Goal: Task Accomplishment & Management: Manage account settings

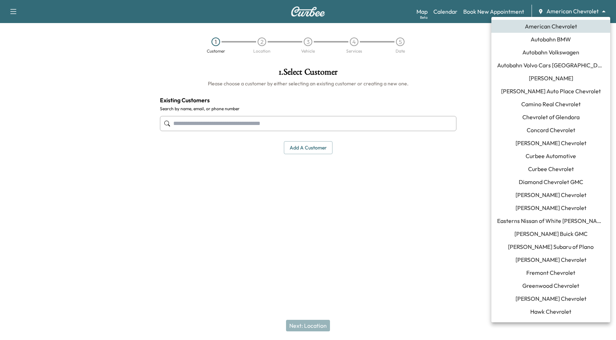
click at [579, 14] on body "Support Log Out Map Beta Calendar Book New Appointment American Chevrolet *****…" at bounding box center [308, 170] width 616 height 340
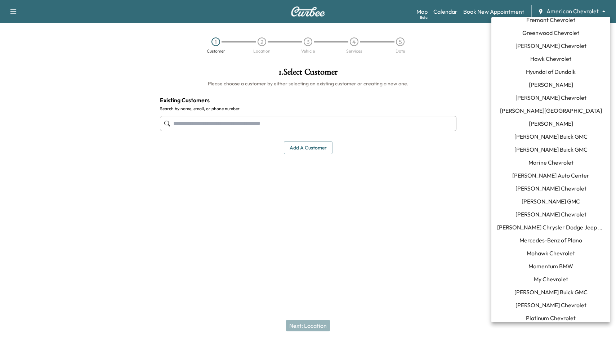
scroll to position [253, 0]
click at [549, 267] on span "Momentum BMW" at bounding box center [550, 265] width 45 height 9
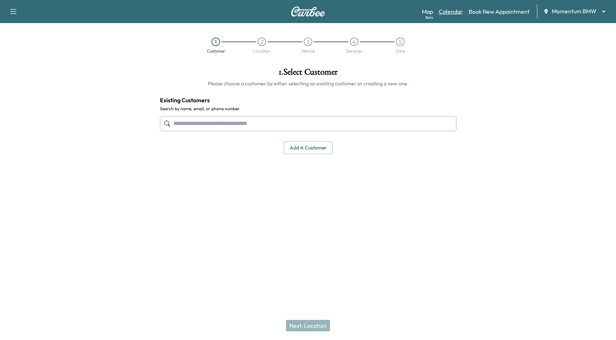
click at [456, 14] on link "Calendar" at bounding box center [451, 11] width 24 height 9
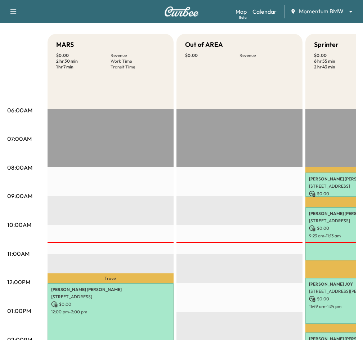
scroll to position [82, 0]
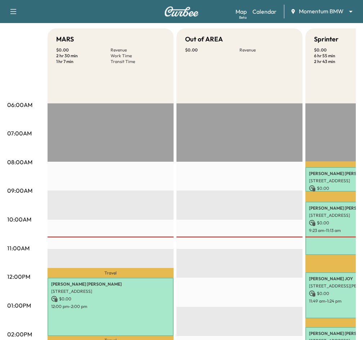
click at [324, 202] on div "[PERSON_NAME] [STREET_ADDRESS] $ 0.00 9:23 am - 11:13 am" at bounding box center [368, 228] width 126 height 53
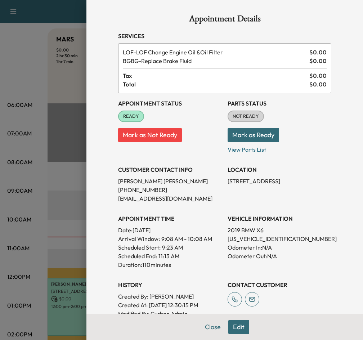
scroll to position [0, 0]
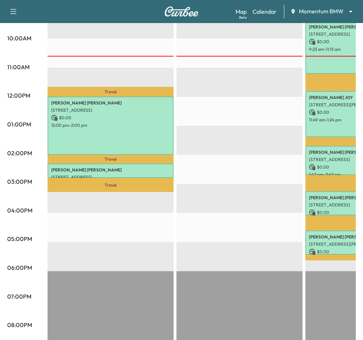
scroll to position [318, 0]
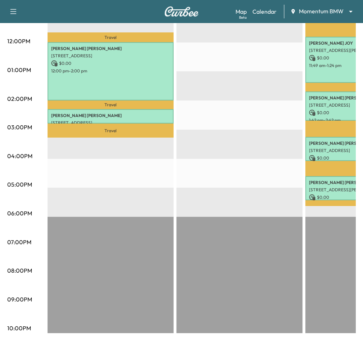
click at [332, 151] on p "[STREET_ADDRESS]" at bounding box center [368, 151] width 119 height 6
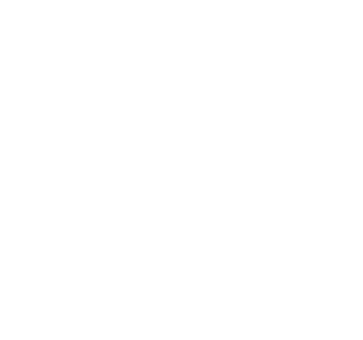
scroll to position [0, 0]
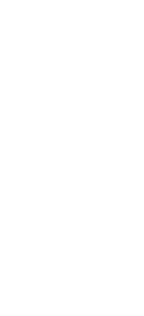
click at [143, 24] on div at bounding box center [72, 158] width 144 height 316
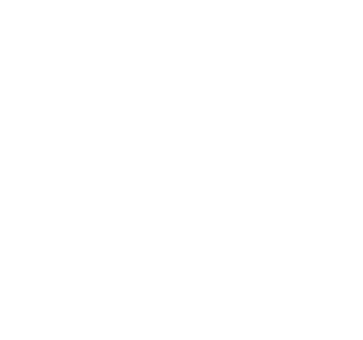
click at [302, 18] on div at bounding box center [181, 170] width 363 height 340
